Goal: Task Accomplishment & Management: Manage account settings

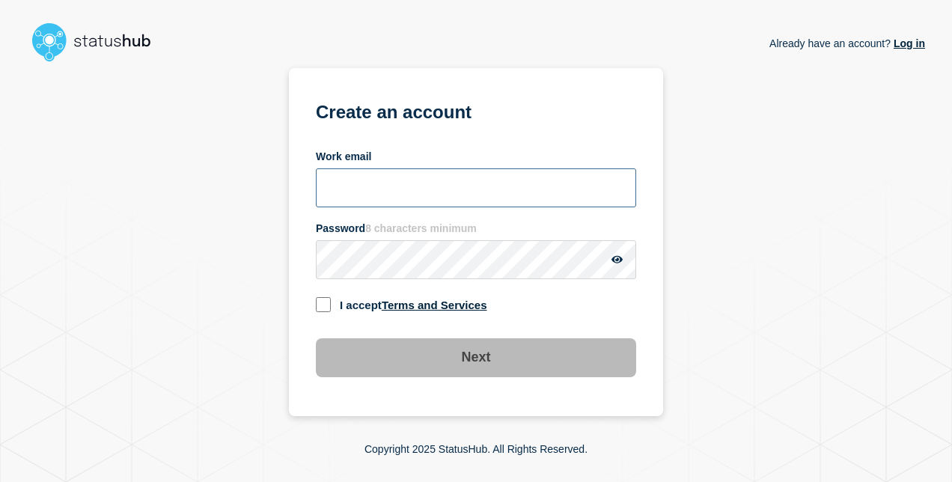
click at [421, 189] on input "Work email" at bounding box center [476, 187] width 320 height 39
click at [407, 171] on input "Work email" at bounding box center [476, 187] width 320 height 39
type input "[EMAIL_ADDRESS][DOMAIN_NAME]"
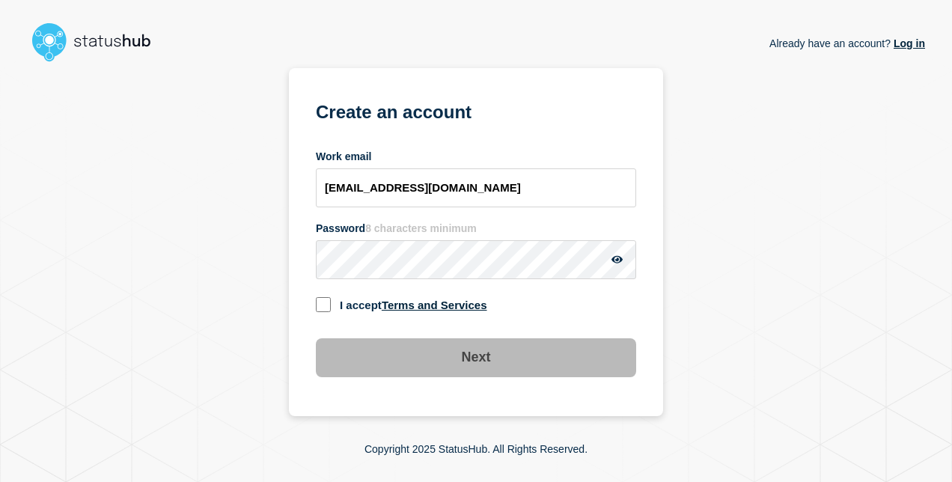
click at [325, 311] on input "checkbox" at bounding box center [323, 304] width 15 height 15
checkbox input "true"
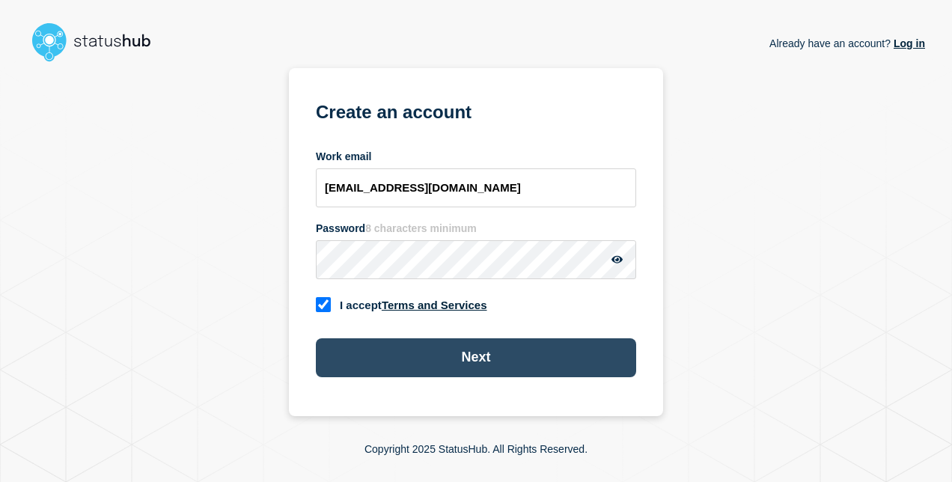
click at [397, 352] on button "Next" at bounding box center [476, 357] width 320 height 39
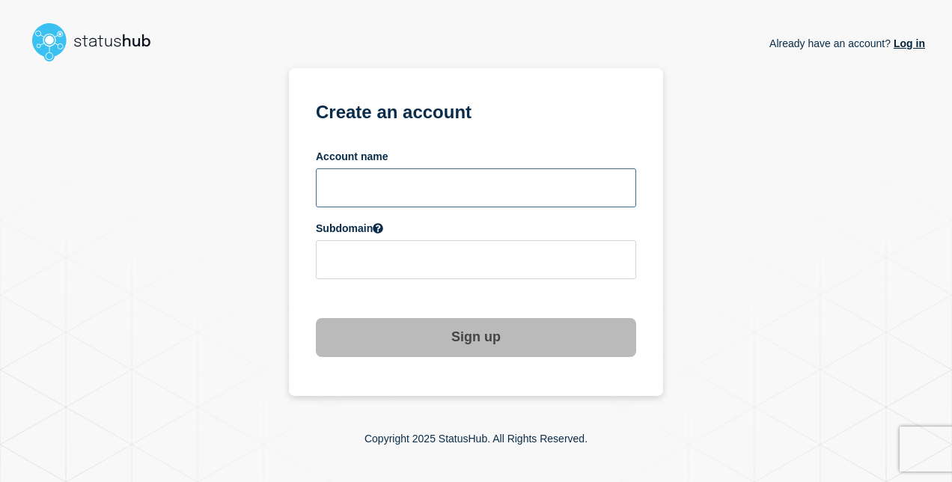
click at [409, 189] on input "text" at bounding box center [476, 187] width 320 height 39
type input "[PERSON_NAME]"
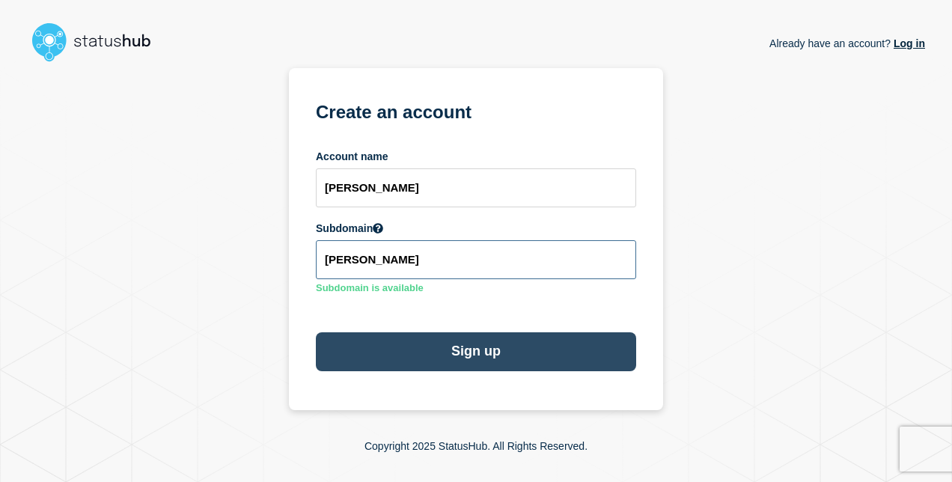
type input "[PERSON_NAME]"
click at [486, 365] on button "Sign up" at bounding box center [476, 351] width 320 height 39
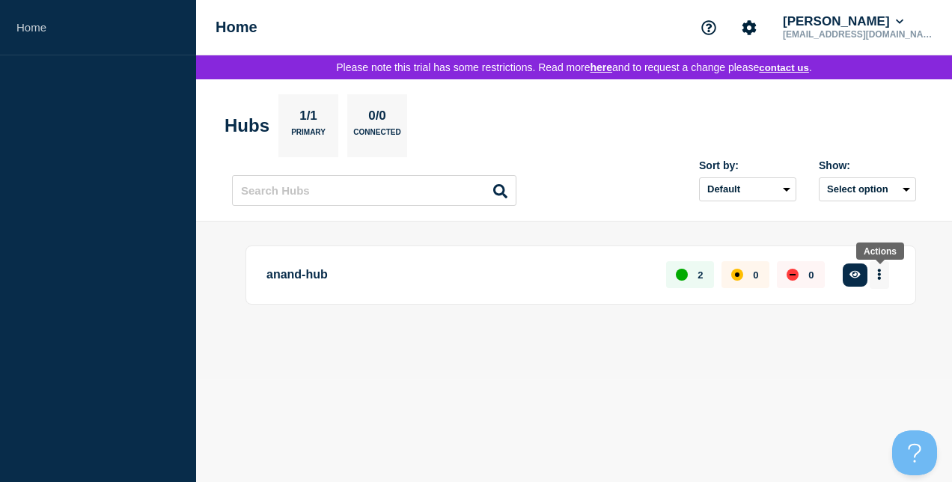
click at [885, 276] on button "More actions" at bounding box center [879, 275] width 19 height 28
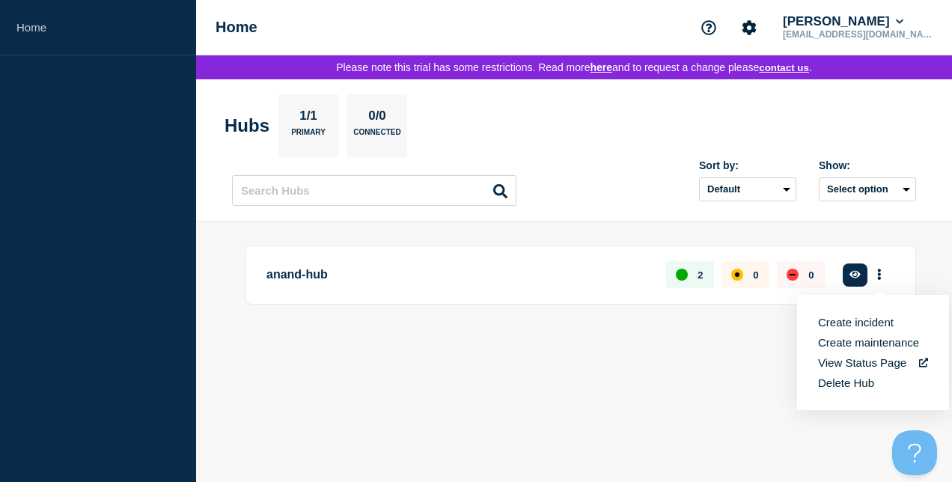
click at [861, 380] on button "Delete Hub" at bounding box center [846, 382] width 56 height 13
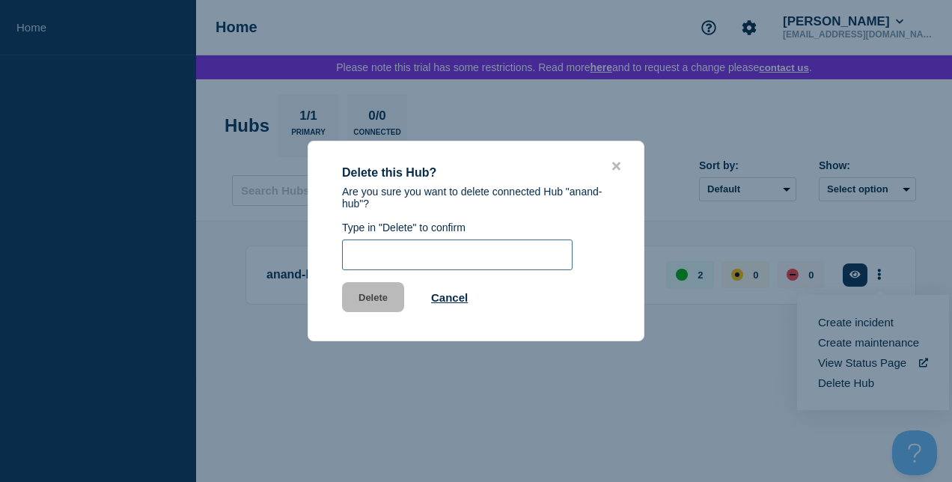
click at [377, 255] on input "text" at bounding box center [457, 254] width 231 height 31
type input "Testing"
click at [422, 259] on input "Testing" at bounding box center [457, 254] width 231 height 31
drag, startPoint x: 422, startPoint y: 259, endPoint x: 328, endPoint y: 259, distance: 94.3
click at [328, 259] on div "Delete this Hub? Are you sure you want to delete connected Hub "anand-hub"? Typ…" at bounding box center [475, 257] width 335 height 131
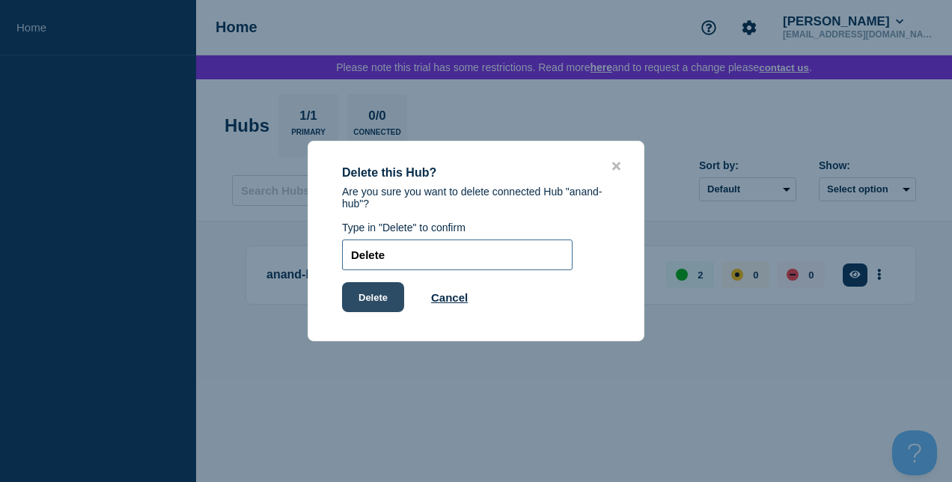
type input "Delete"
click at [368, 308] on button "Delete" at bounding box center [373, 297] width 62 height 30
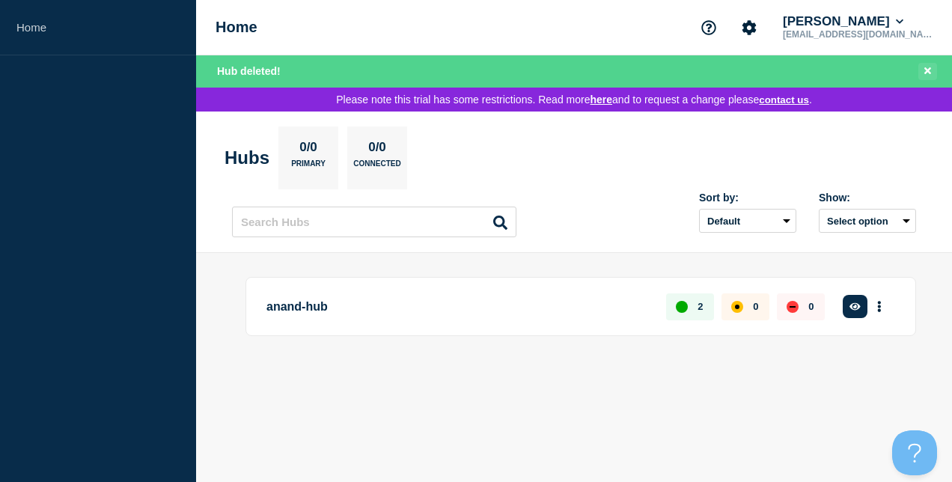
click at [924, 69] on button "Close banner" at bounding box center [927, 71] width 19 height 17
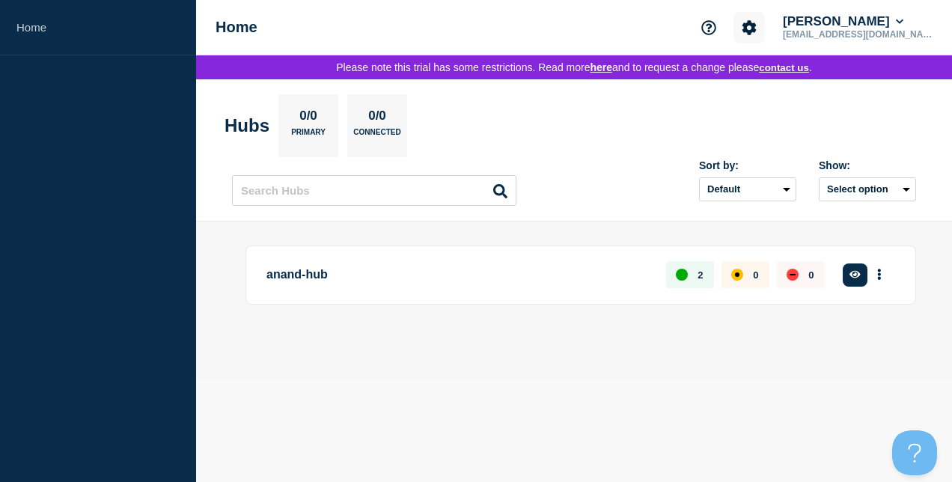
click at [757, 32] on icon "Account settings" at bounding box center [749, 27] width 14 height 14
click at [906, 29] on p "[EMAIL_ADDRESS][DOMAIN_NAME]" at bounding box center [858, 34] width 156 height 10
click at [906, 16] on button "Anand" at bounding box center [843, 21] width 126 height 15
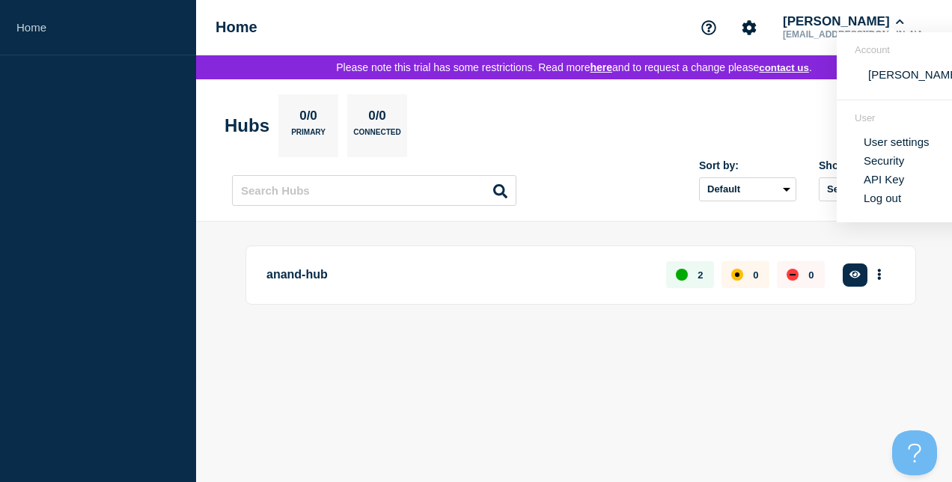
click at [905, 142] on link "User settings" at bounding box center [897, 141] width 66 height 13
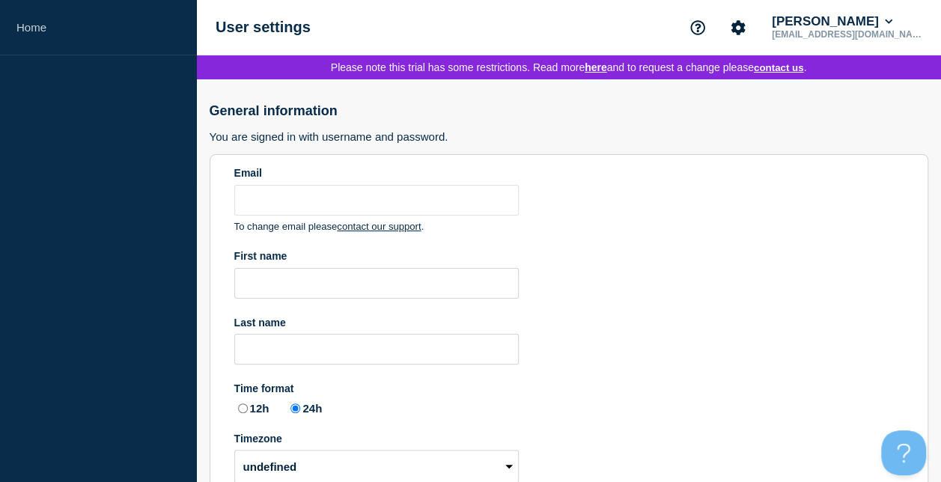
type input "[EMAIL_ADDRESS][DOMAIN_NAME]"
radio input "true"
select select "hub"
click at [745, 25] on icon "Account settings" at bounding box center [738, 27] width 14 height 14
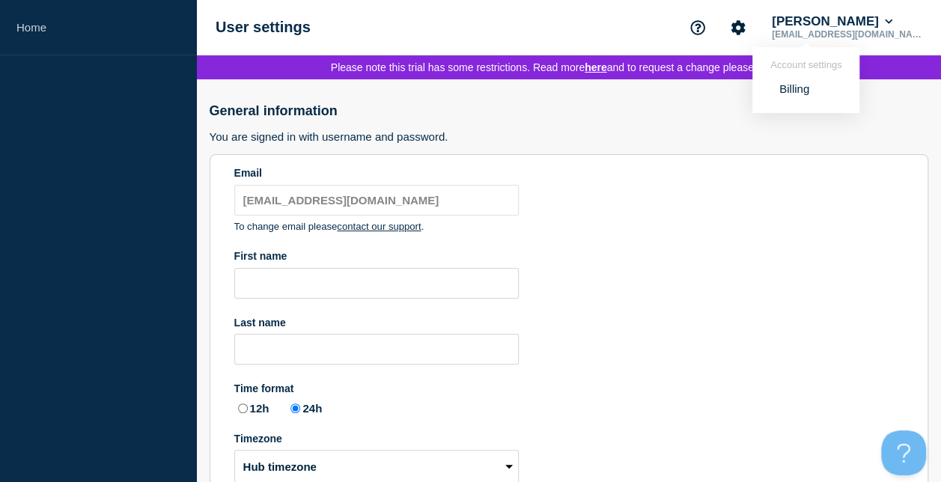
click at [792, 89] on link "Billing" at bounding box center [794, 88] width 30 height 13
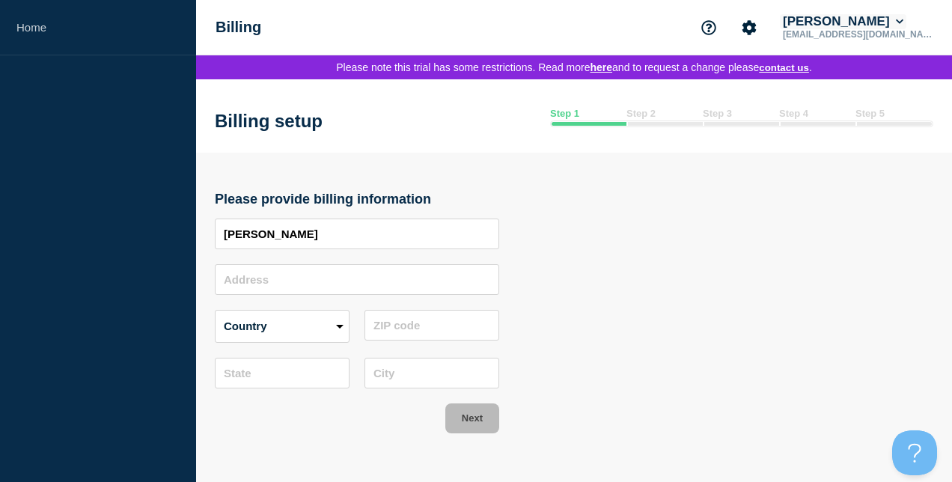
click at [906, 21] on button "[PERSON_NAME]" at bounding box center [843, 21] width 126 height 15
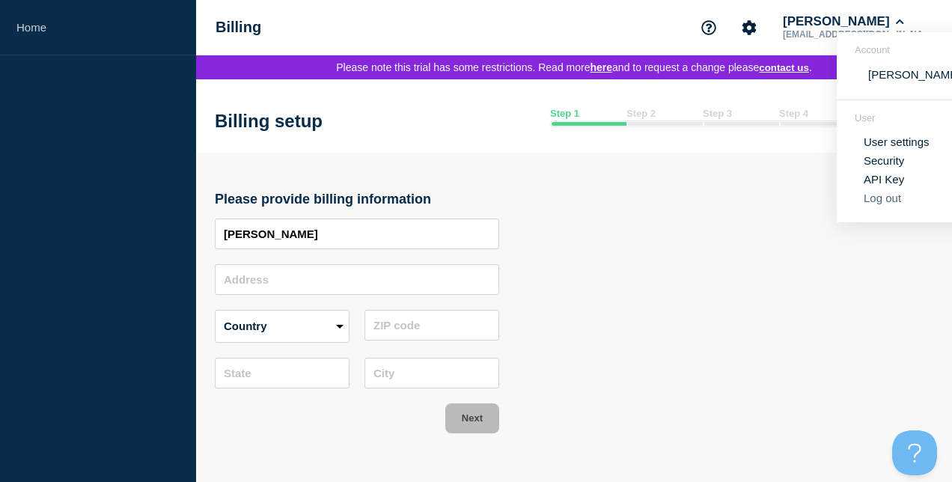
click at [892, 202] on button "Log out" at bounding box center [882, 198] width 37 height 13
